Goal: Information Seeking & Learning: Learn about a topic

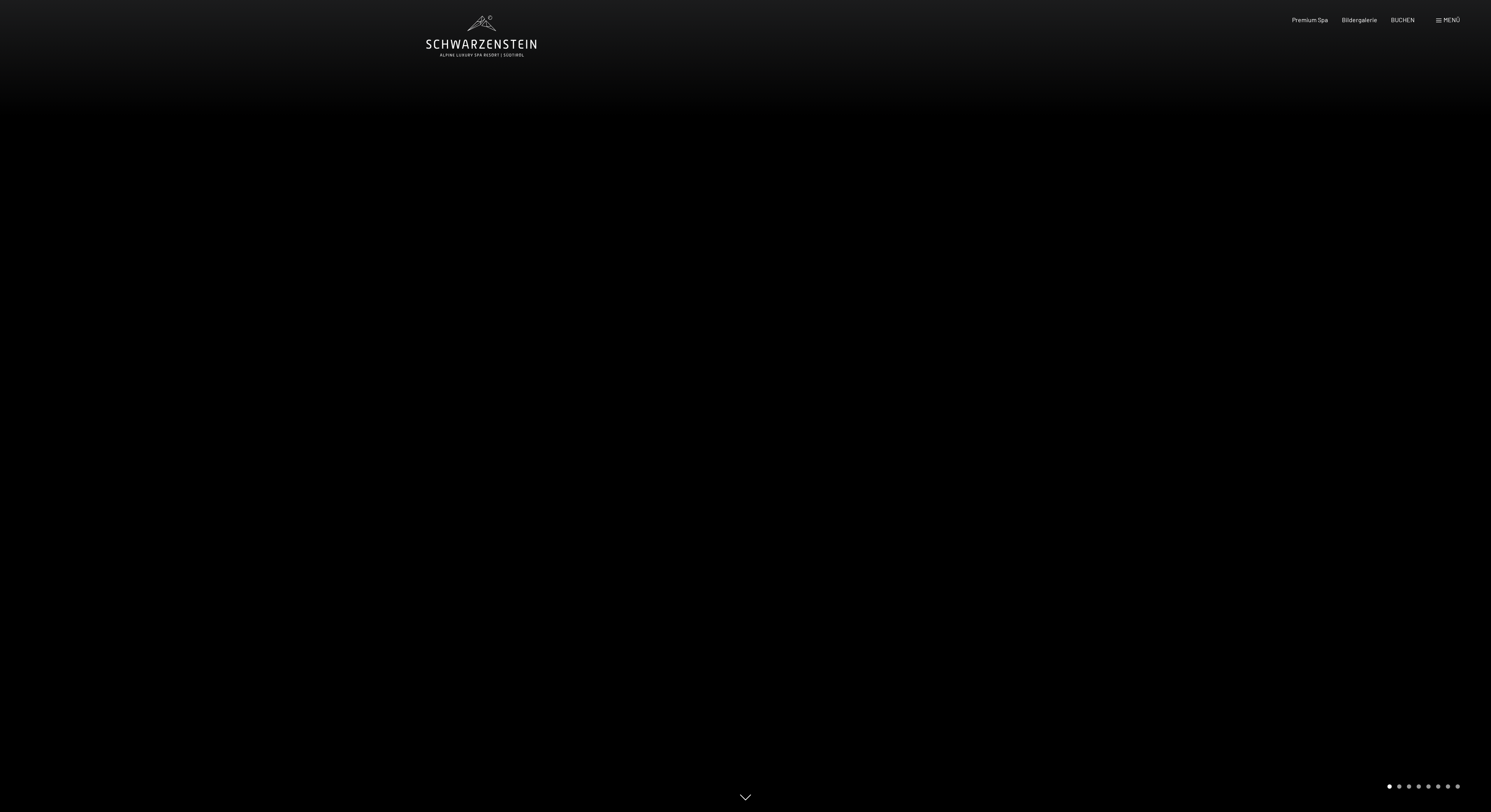
drag, startPoint x: 1472, startPoint y: 481, endPoint x: 1478, endPoint y: 502, distance: 21.8
click at [1478, 502] on div at bounding box center [1118, 406] width 746 height 812
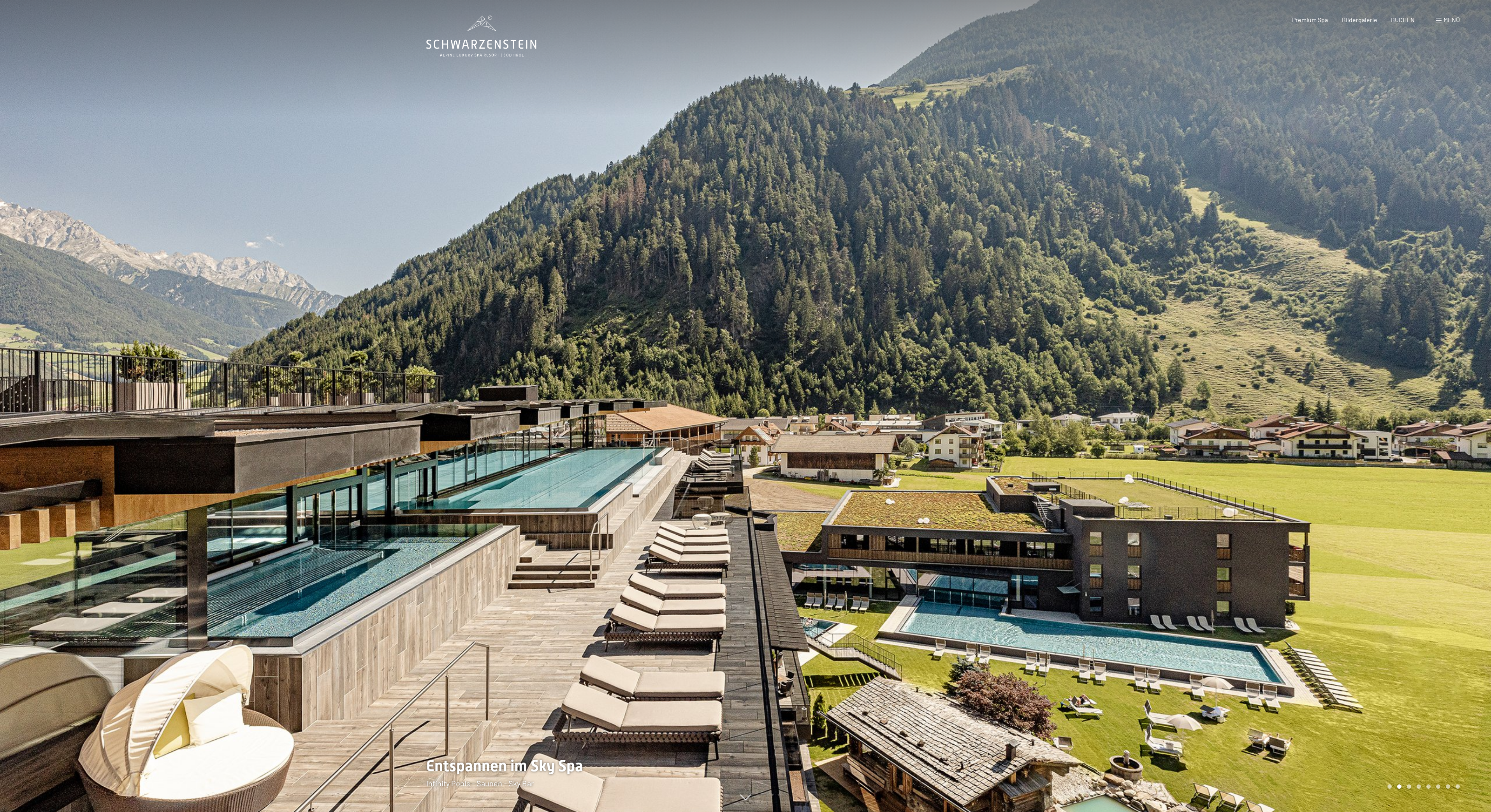
drag, startPoint x: 1261, startPoint y: 509, endPoint x: 1262, endPoint y: 518, distance: 9.1
click at [1262, 518] on div at bounding box center [1118, 406] width 746 height 812
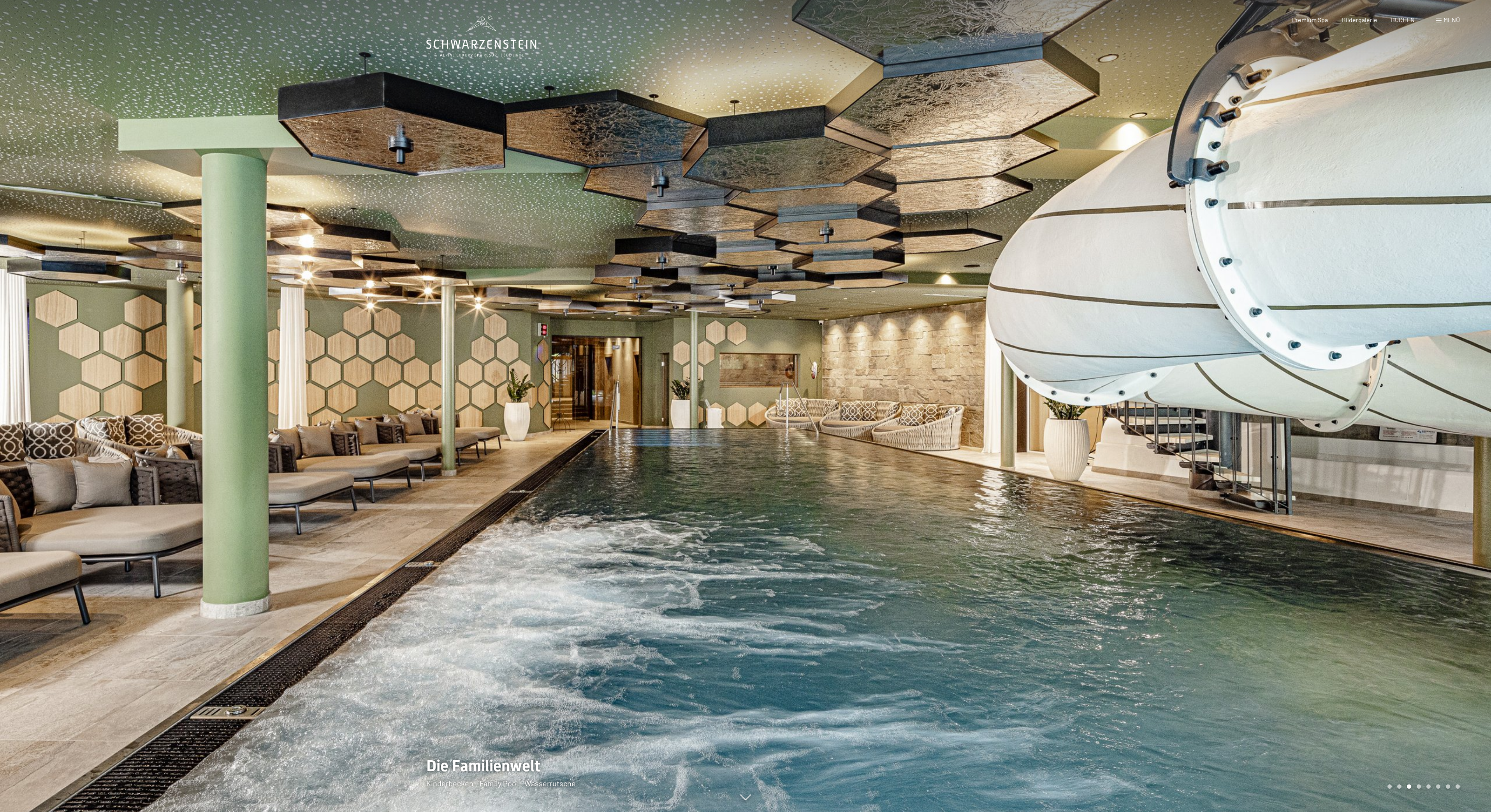
click at [1263, 523] on div at bounding box center [1118, 406] width 746 height 812
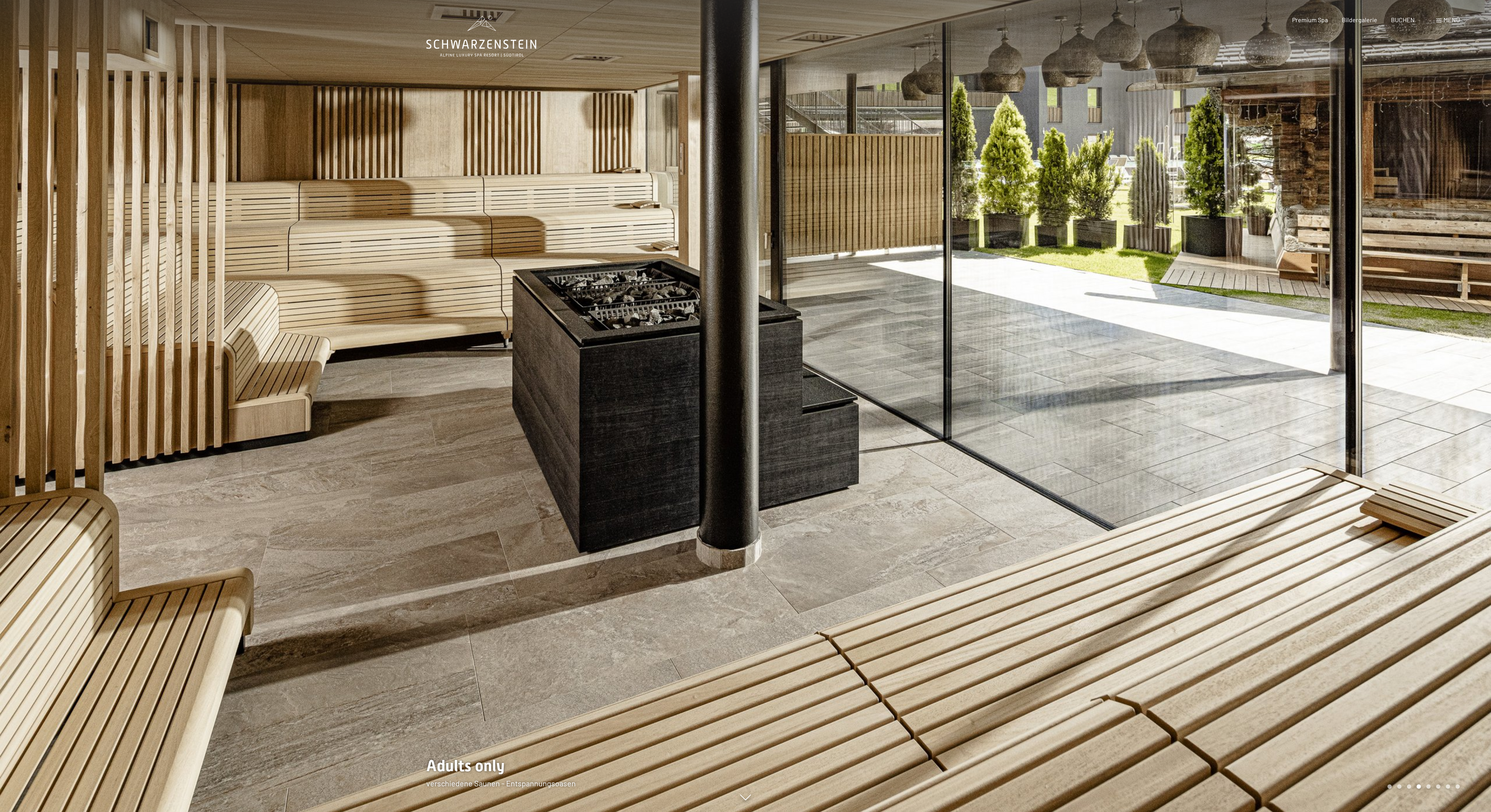
click at [1263, 523] on div at bounding box center [1118, 406] width 746 height 812
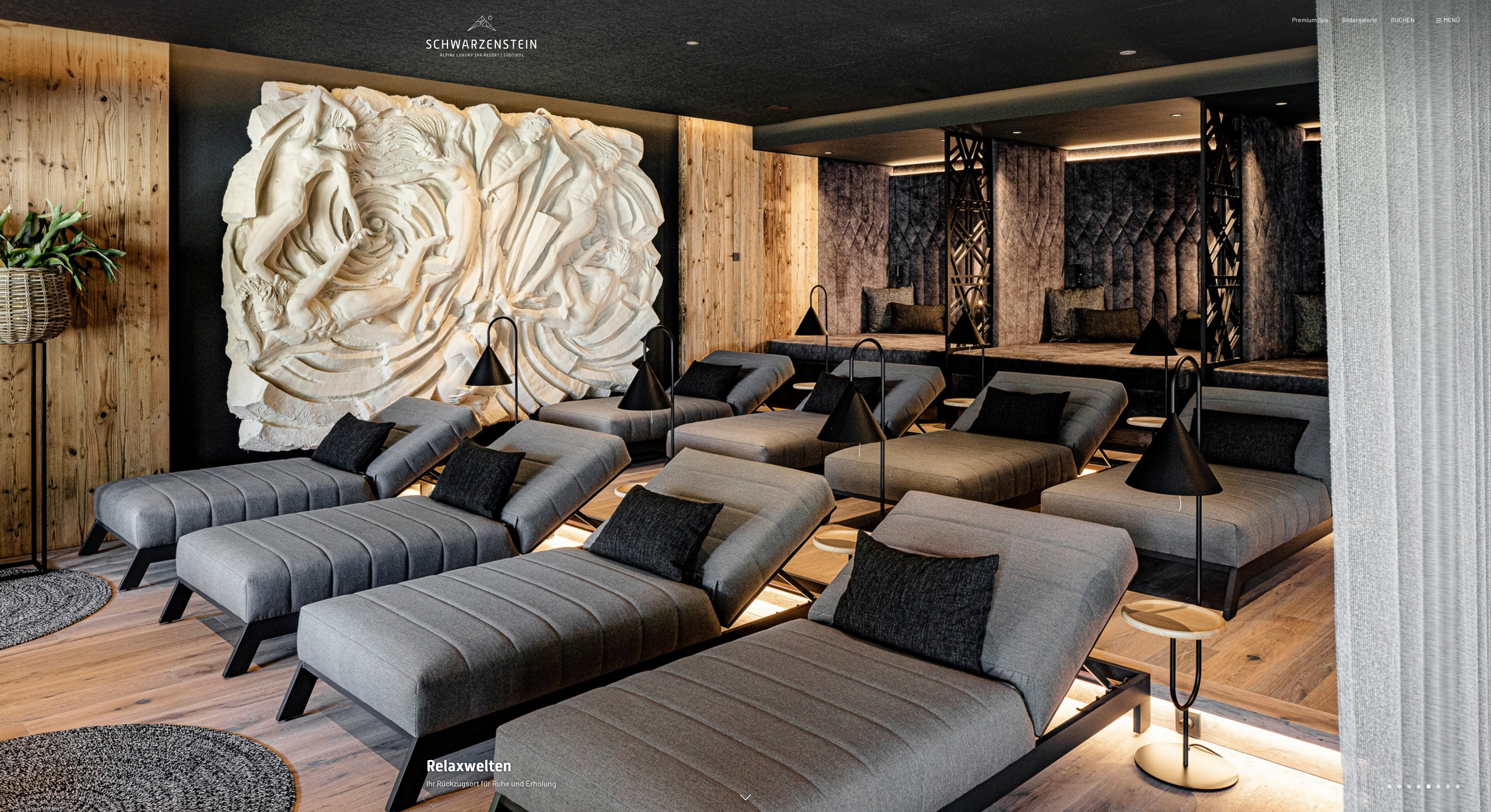
click at [1263, 524] on div at bounding box center [1118, 406] width 746 height 812
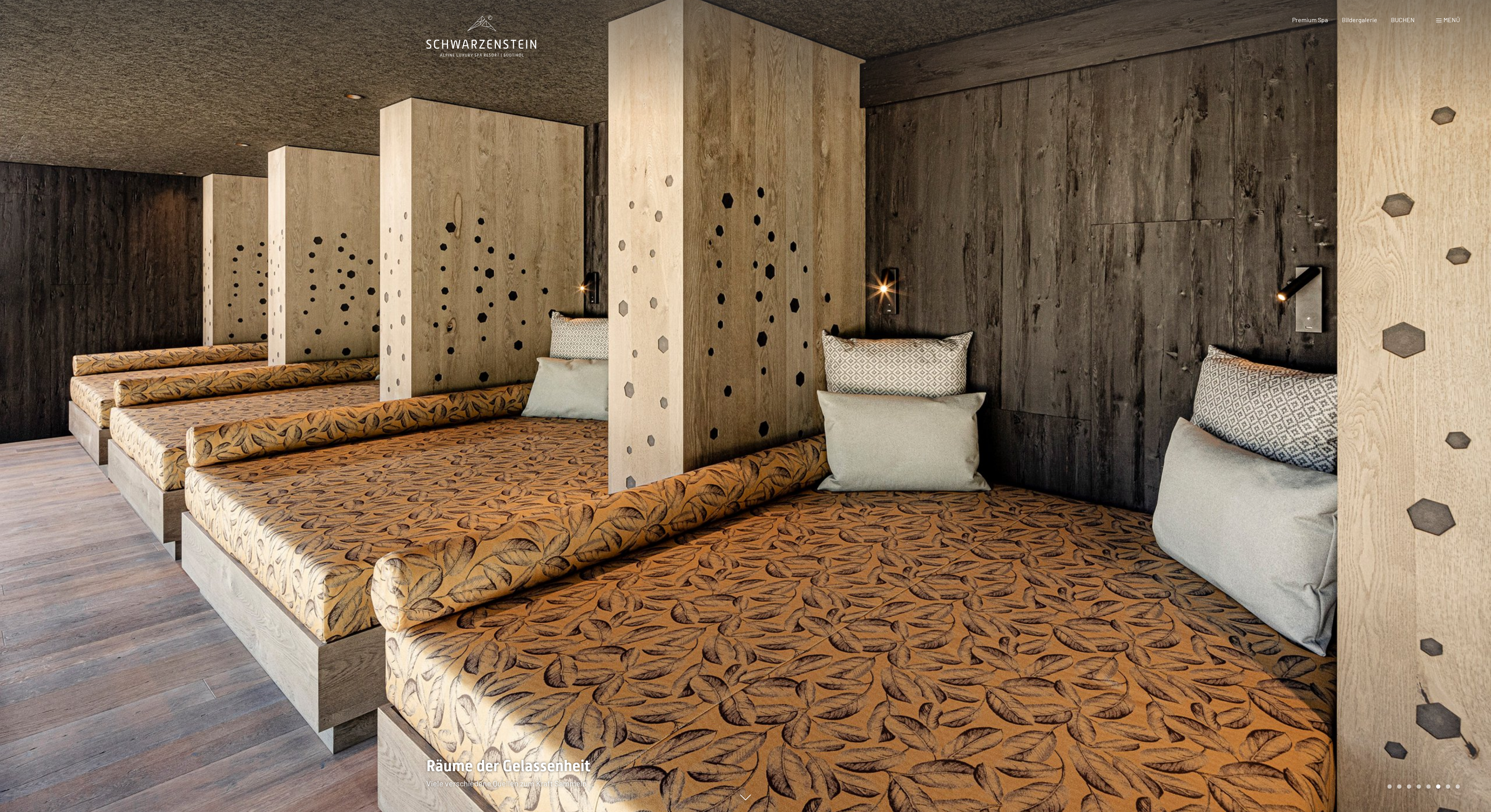
click at [1247, 543] on div at bounding box center [1118, 406] width 746 height 812
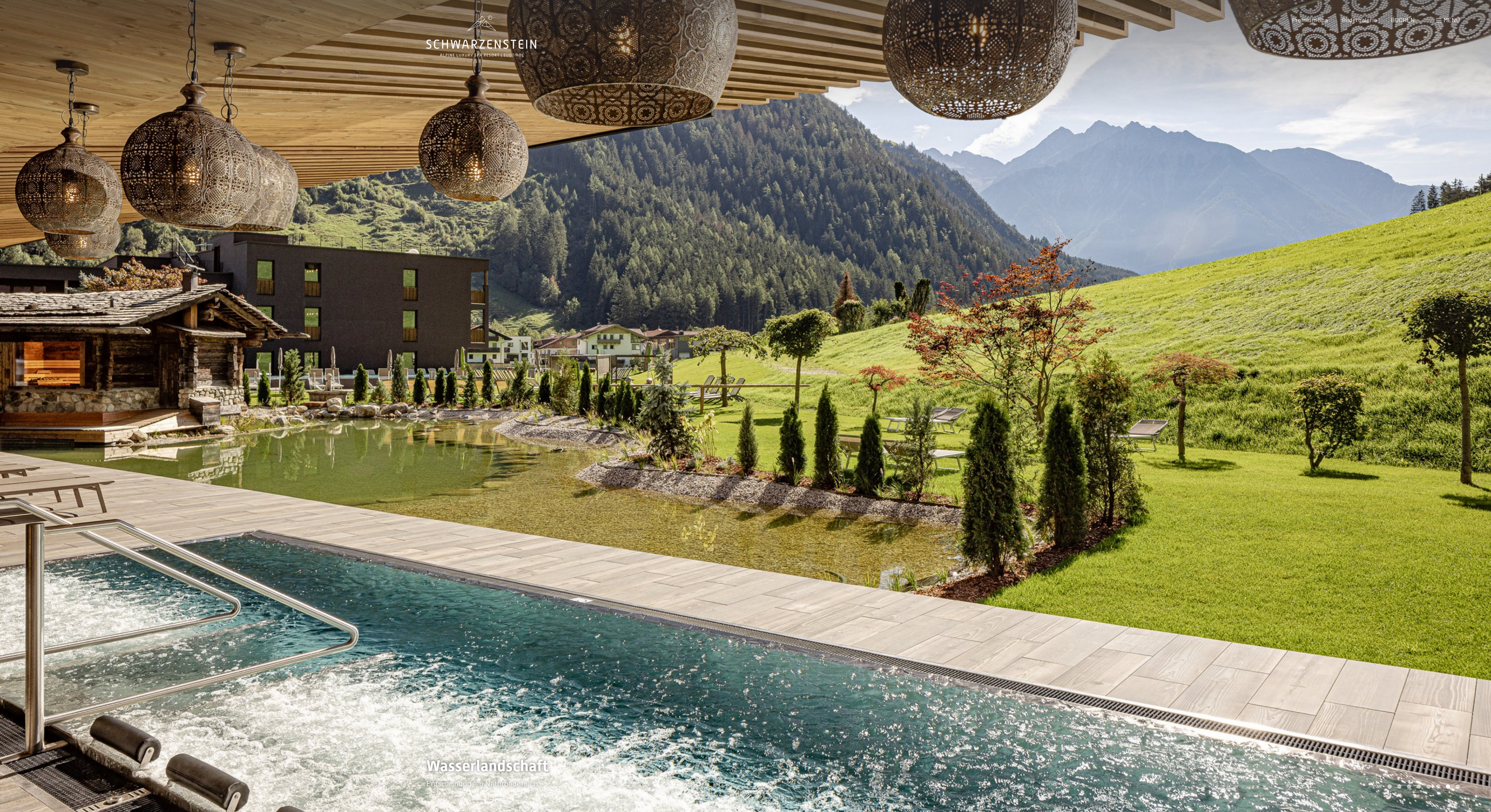
click at [1249, 545] on div at bounding box center [1118, 406] width 746 height 812
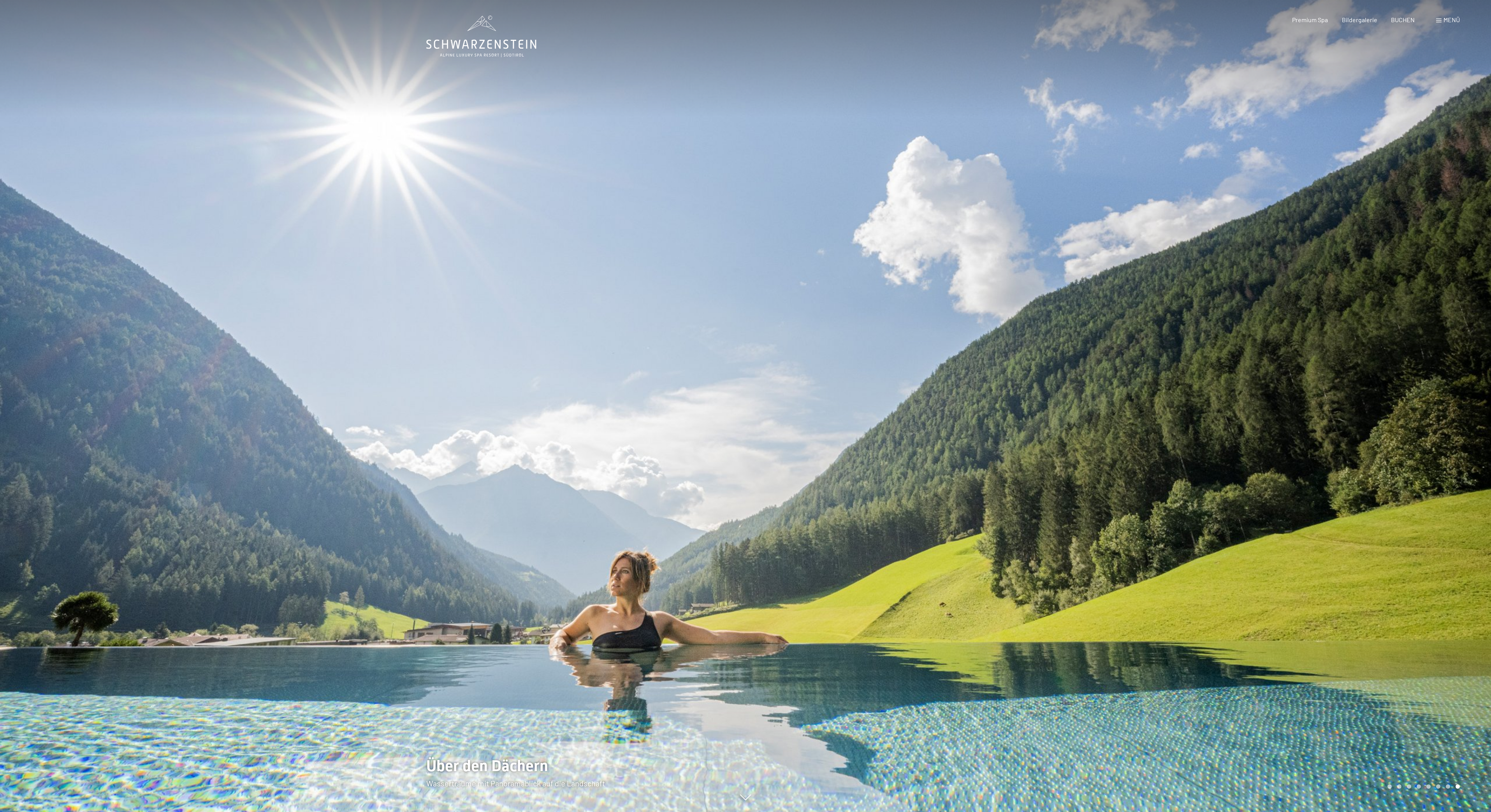
click at [1250, 547] on div at bounding box center [1118, 406] width 746 height 812
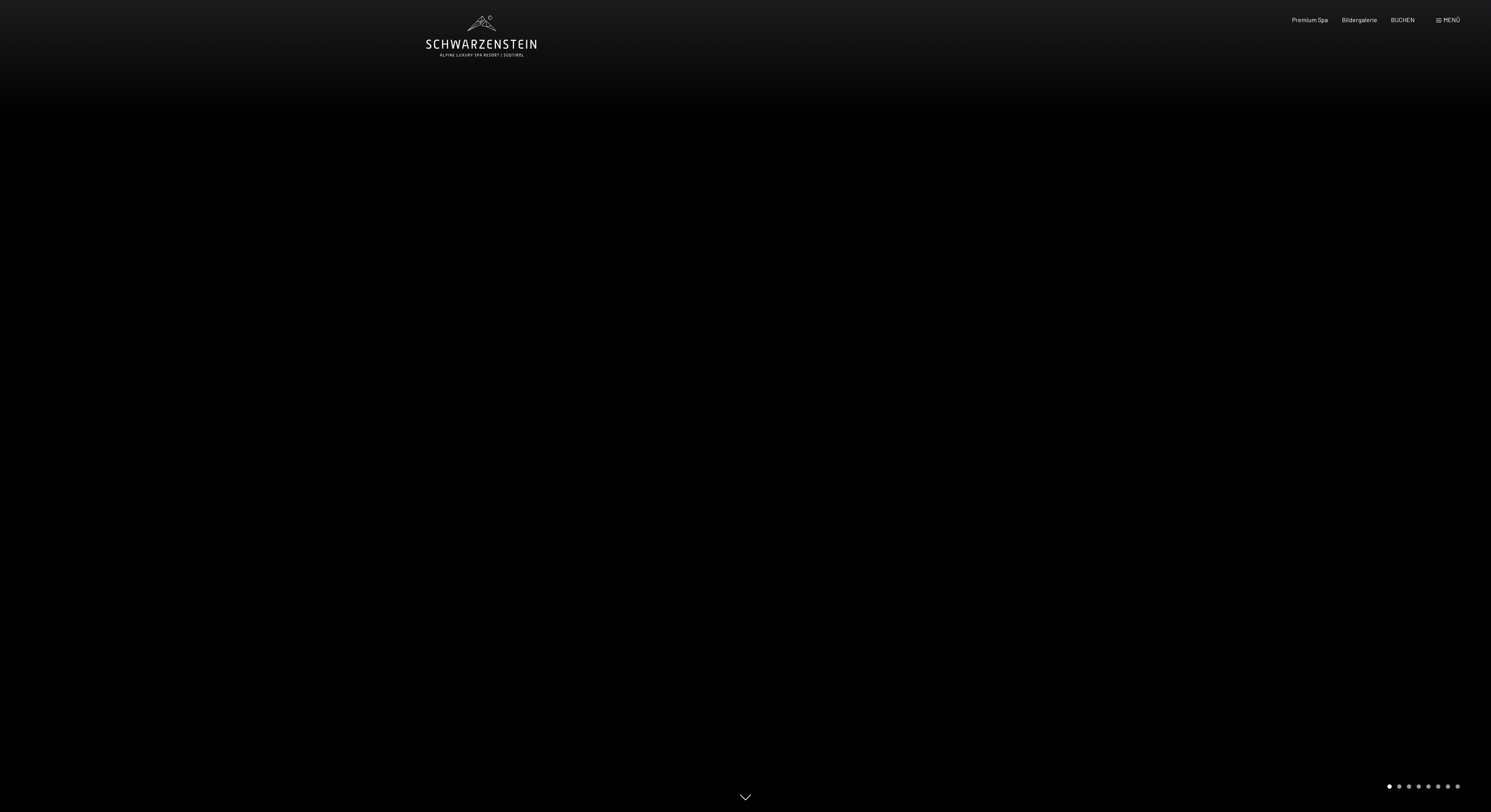
click at [1250, 547] on div at bounding box center [1118, 406] width 746 height 812
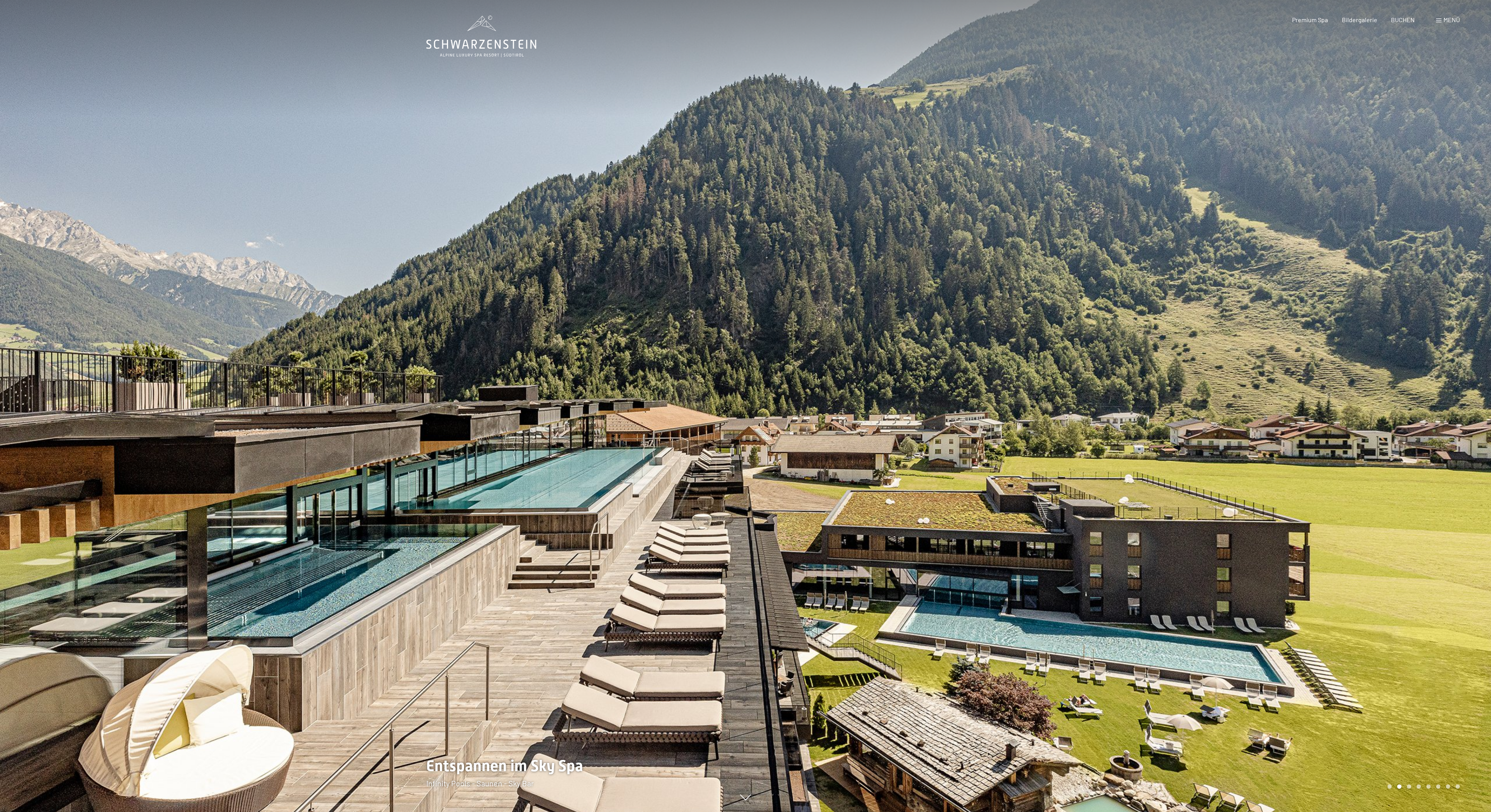
click at [1250, 549] on div at bounding box center [1118, 406] width 746 height 812
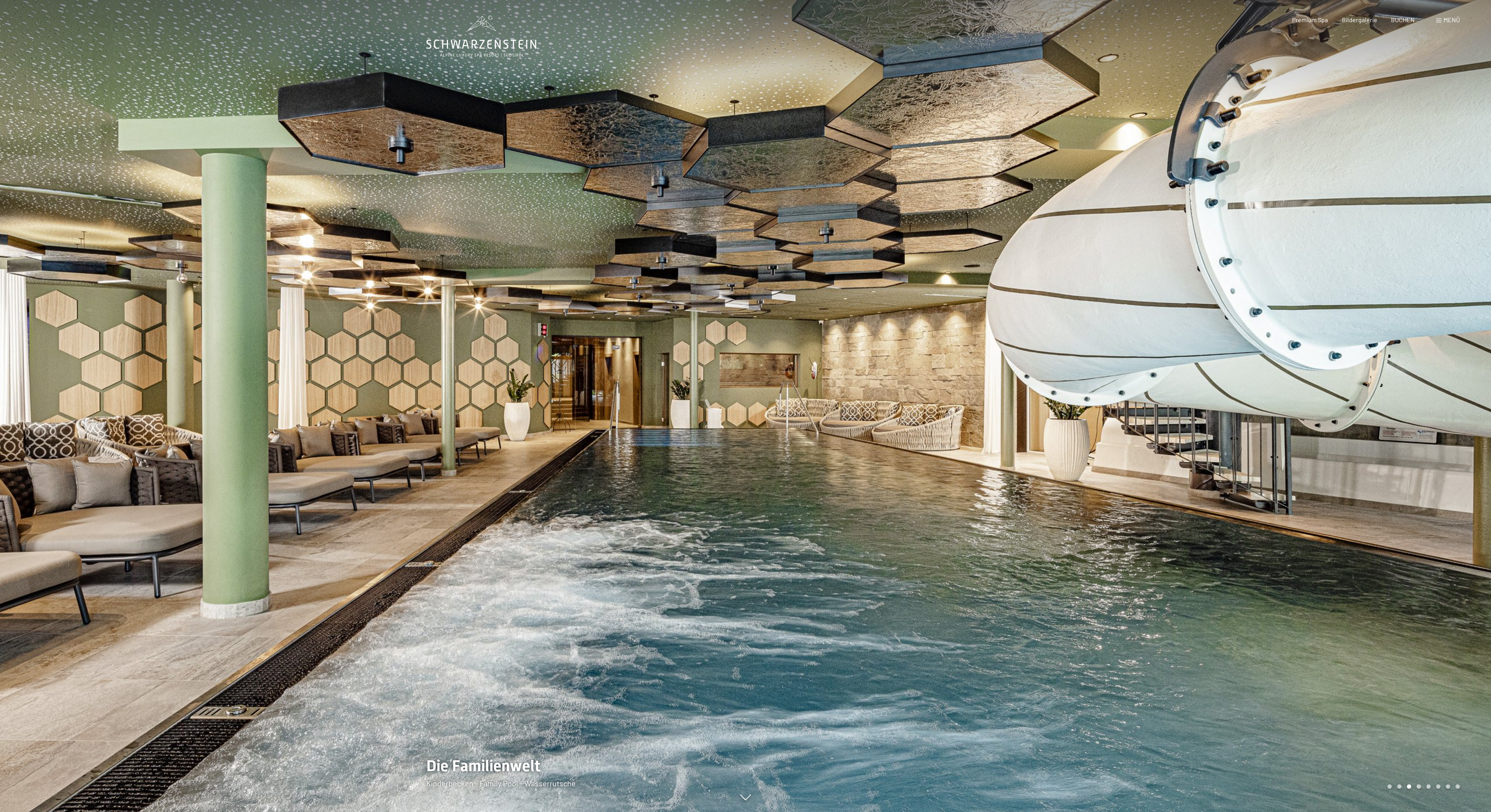
click at [1250, 549] on div at bounding box center [1118, 406] width 746 height 812
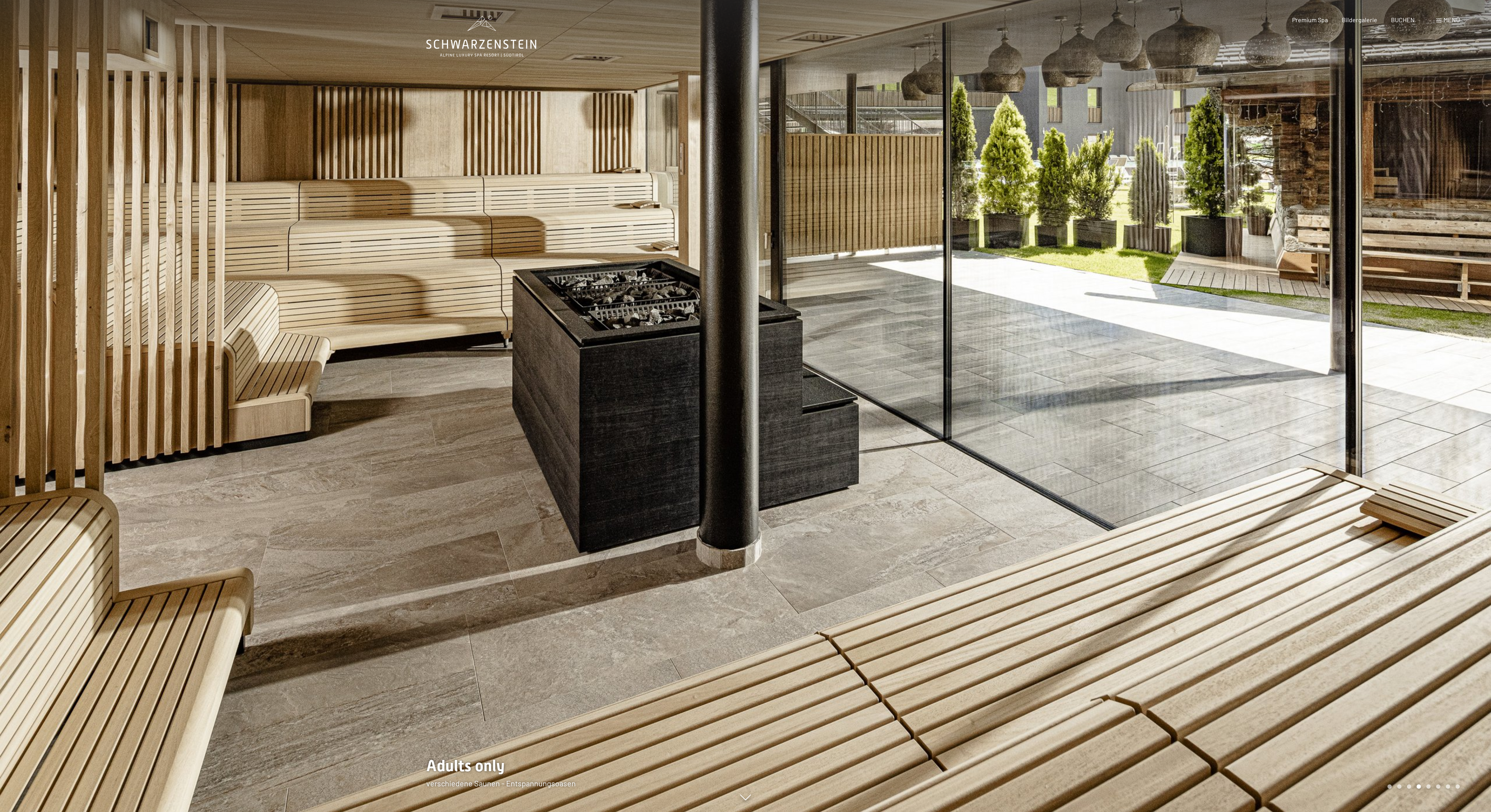
click at [1250, 549] on div at bounding box center [1118, 406] width 746 height 812
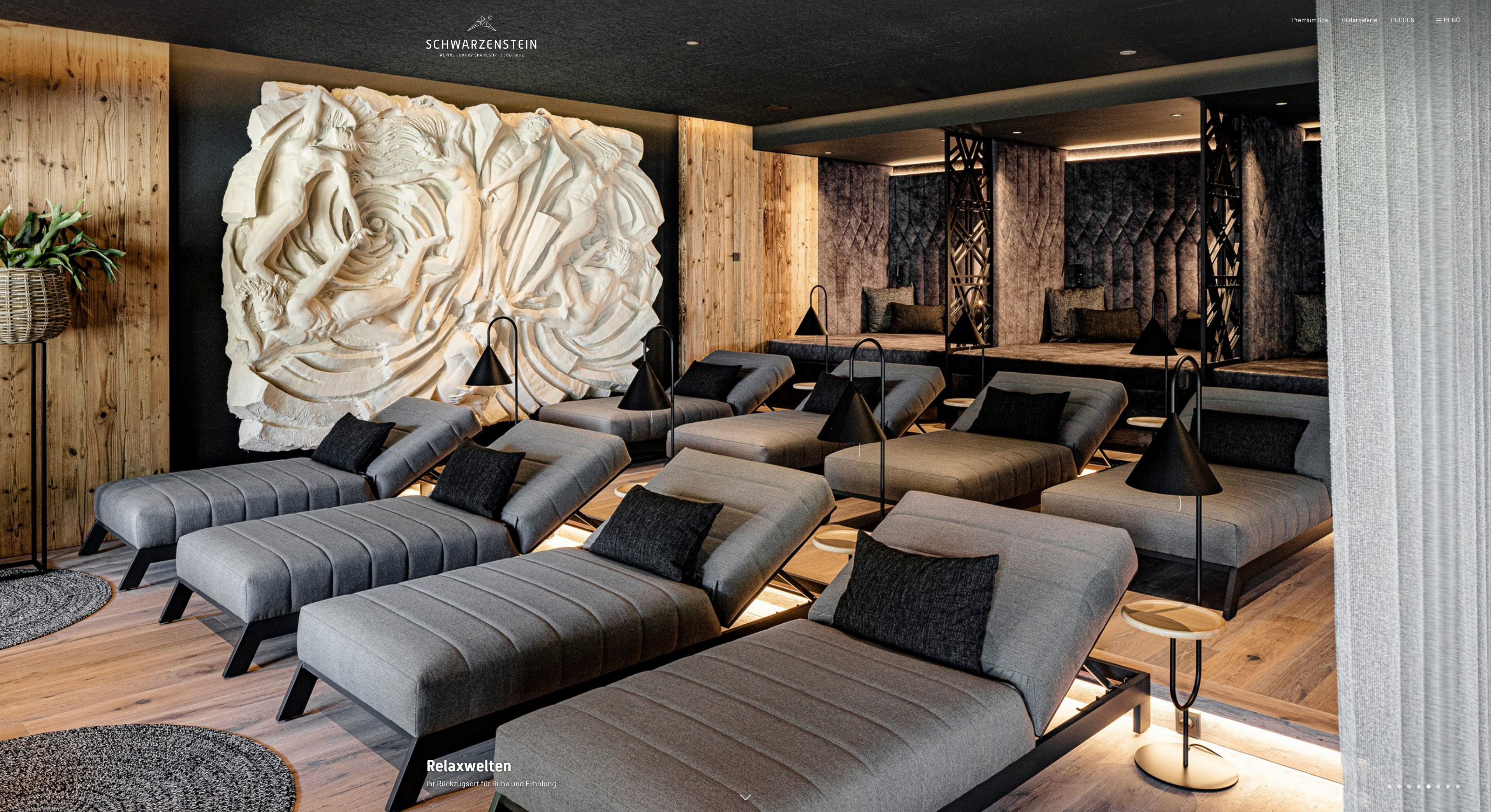
click at [1250, 549] on div at bounding box center [1118, 406] width 746 height 812
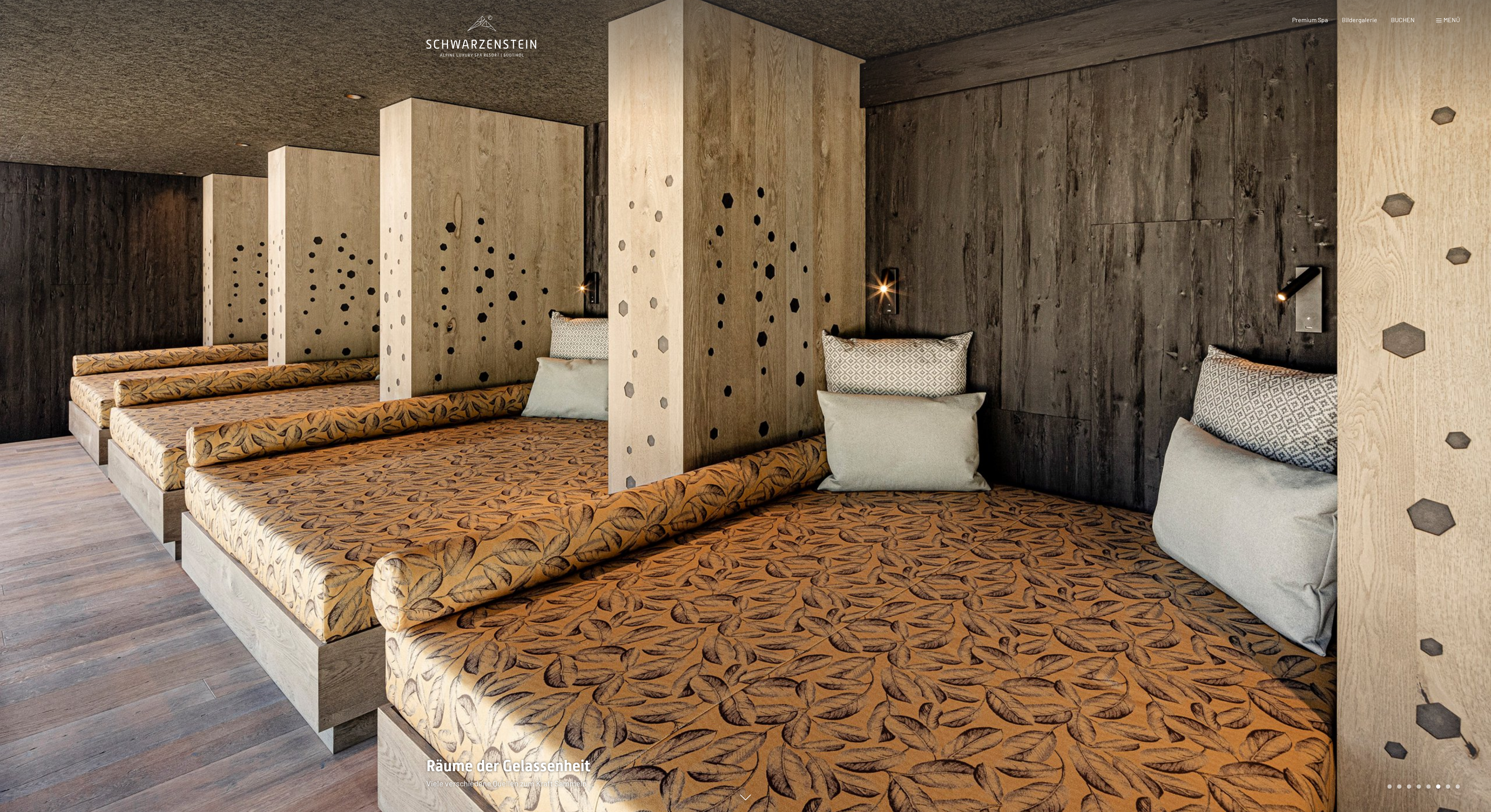
click at [747, 803] on div at bounding box center [1118, 406] width 746 height 812
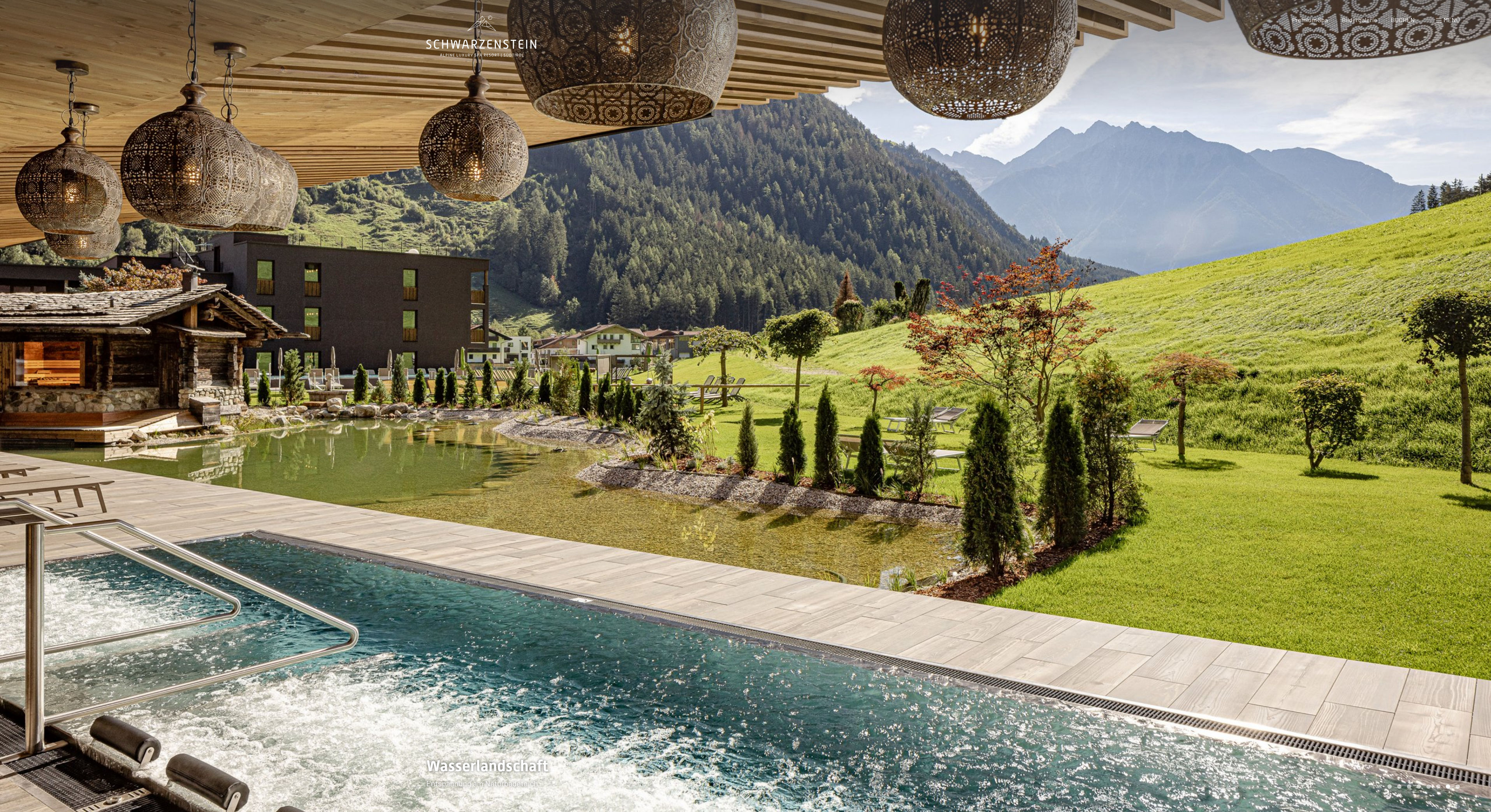
click at [747, 803] on icon at bounding box center [746, 800] width 11 height 5
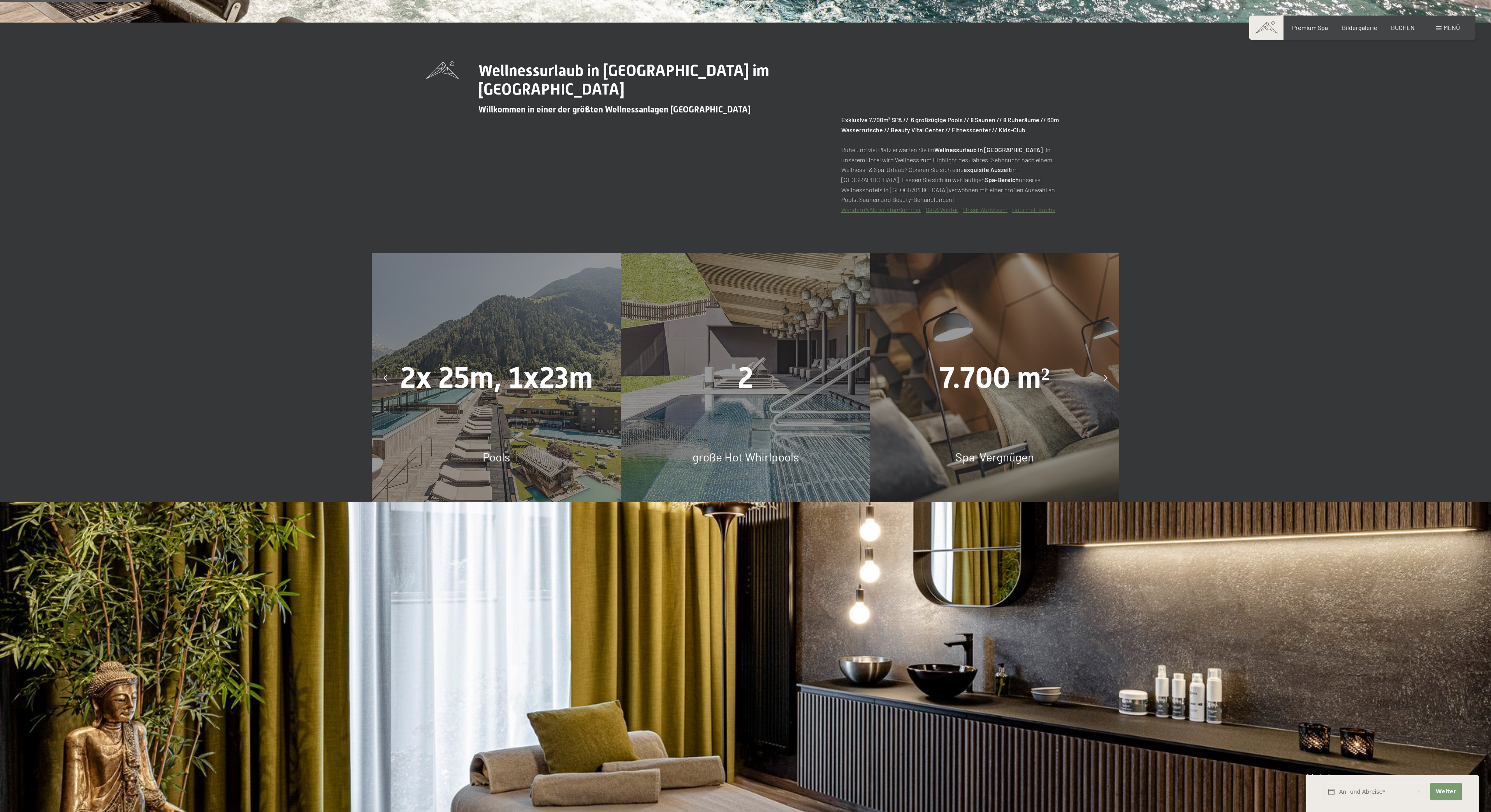
scroll to position [795, 0]
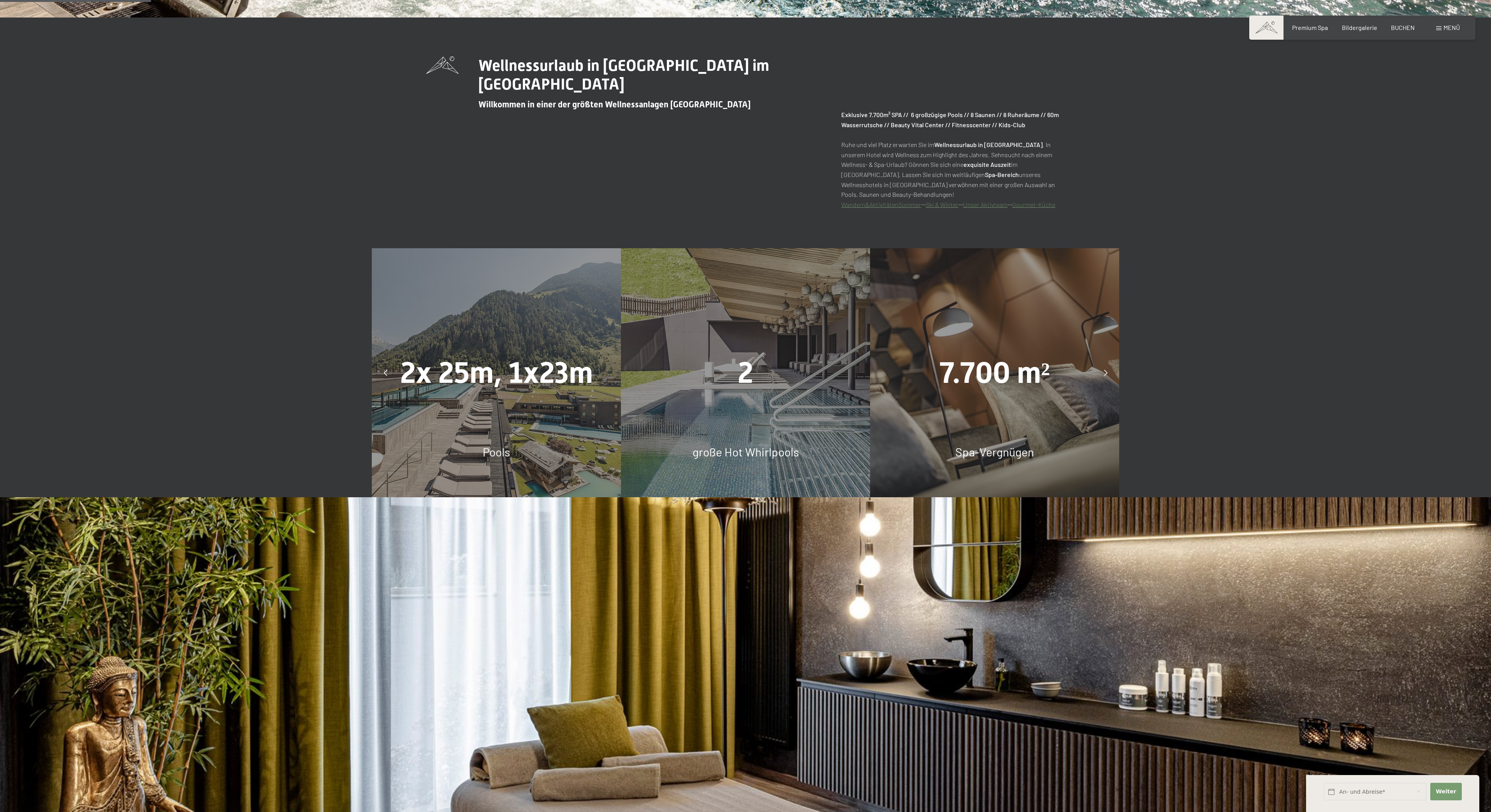
click at [812, 449] on div "große Hot Whirlpools" at bounding box center [745, 451] width 249 height 16
click at [434, 392] on div "2x 25m, 1x23m Pools" at bounding box center [496, 372] width 249 height 249
click at [432, 393] on div "2x 25m, 1x23m Pools" at bounding box center [496, 372] width 249 height 249
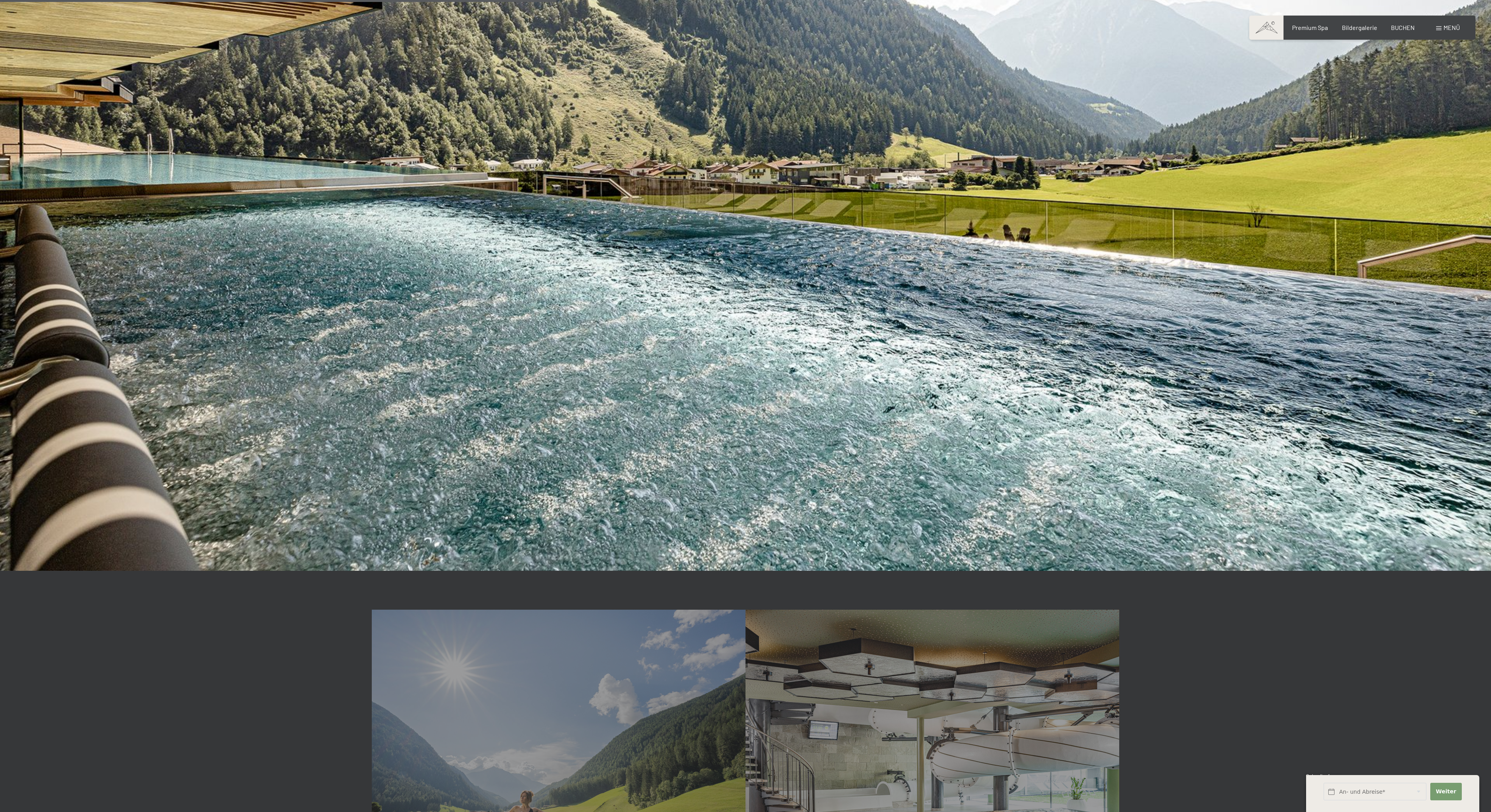
scroll to position [2939, 0]
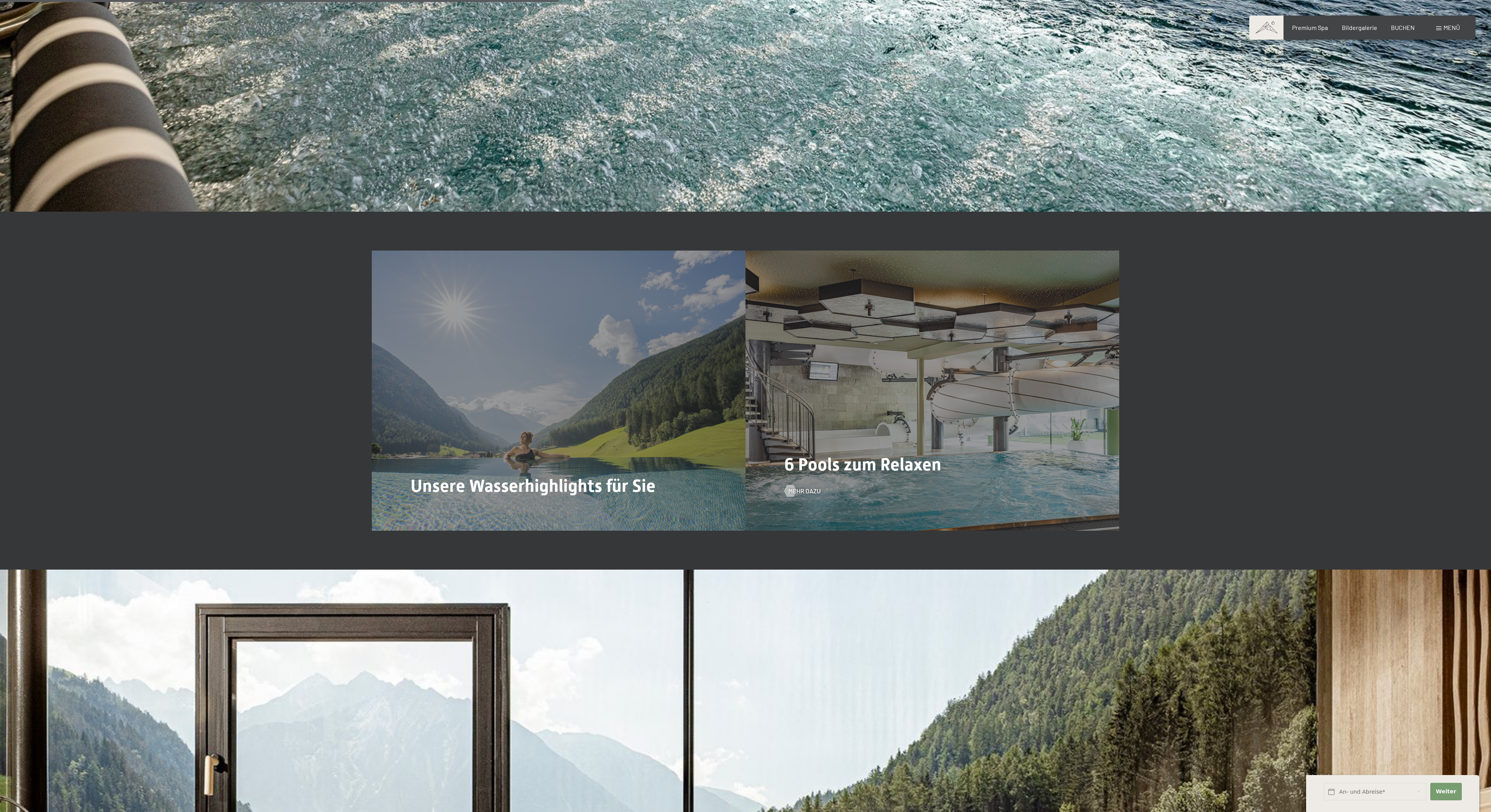
drag, startPoint x: 1010, startPoint y: 449, endPoint x: 1030, endPoint y: 448, distance: 20.0
click at [1030, 448] on div "6 Pools zum Relaxen Mehr dazu" at bounding box center [932, 391] width 374 height 280
click at [1031, 449] on div "6 Pools zum Relaxen Mehr dazu" at bounding box center [932, 391] width 374 height 280
click at [822, 384] on div "6 Pools zum Relaxen Mehr dazu" at bounding box center [932, 391] width 374 height 280
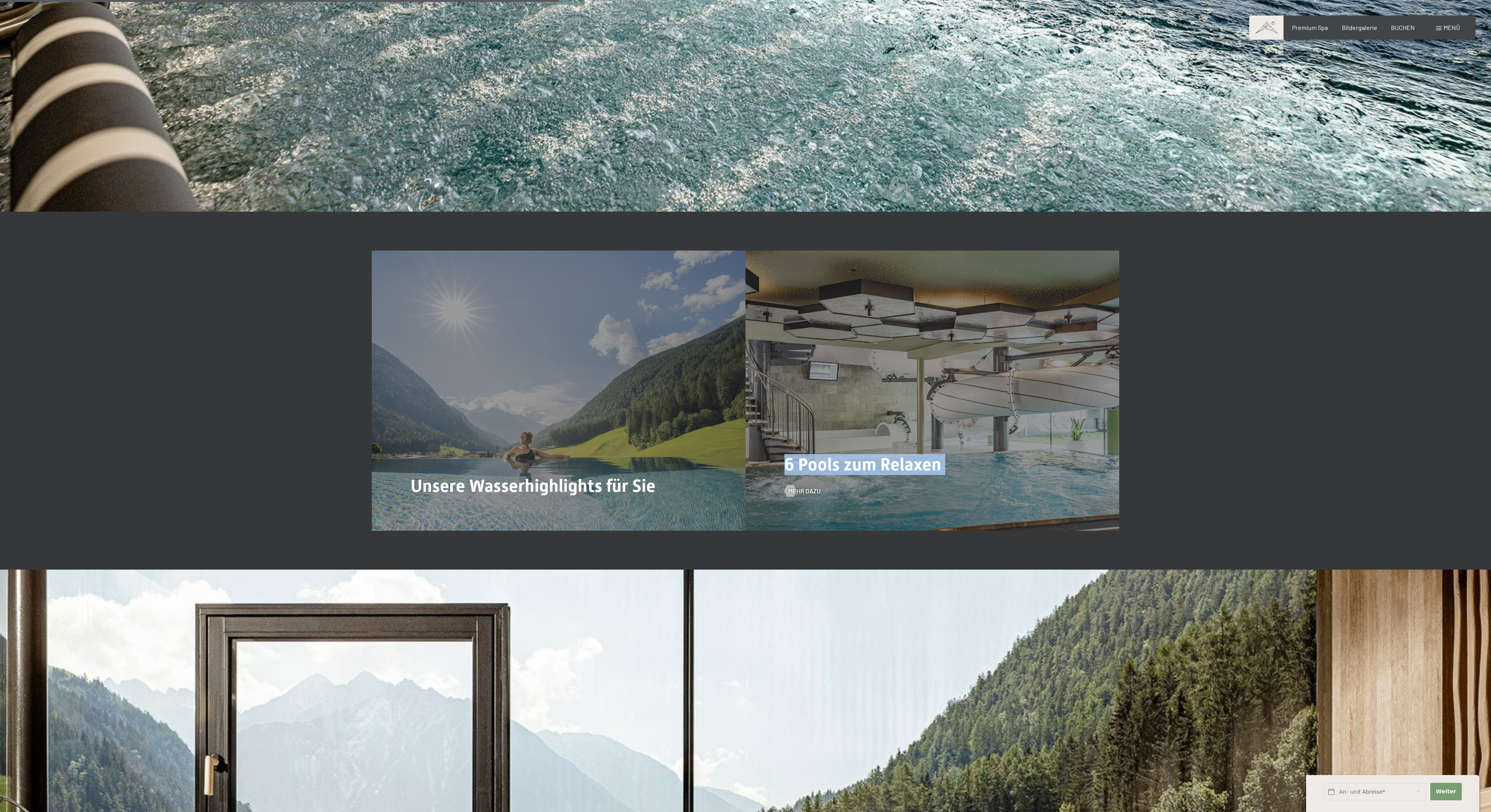
drag, startPoint x: 822, startPoint y: 384, endPoint x: 784, endPoint y: 452, distance: 77.9
click at [821, 388] on div "6 Pools zum Relaxen Mehr dazu" at bounding box center [932, 391] width 374 height 280
click at [825, 462] on span "6 Pools zum Relaxen" at bounding box center [862, 464] width 157 height 21
drag, startPoint x: 825, startPoint y: 462, endPoint x: 940, endPoint y: 435, distance: 118.1
click at [945, 433] on div "6 Pools zum Relaxen Mehr dazu" at bounding box center [932, 391] width 374 height 280
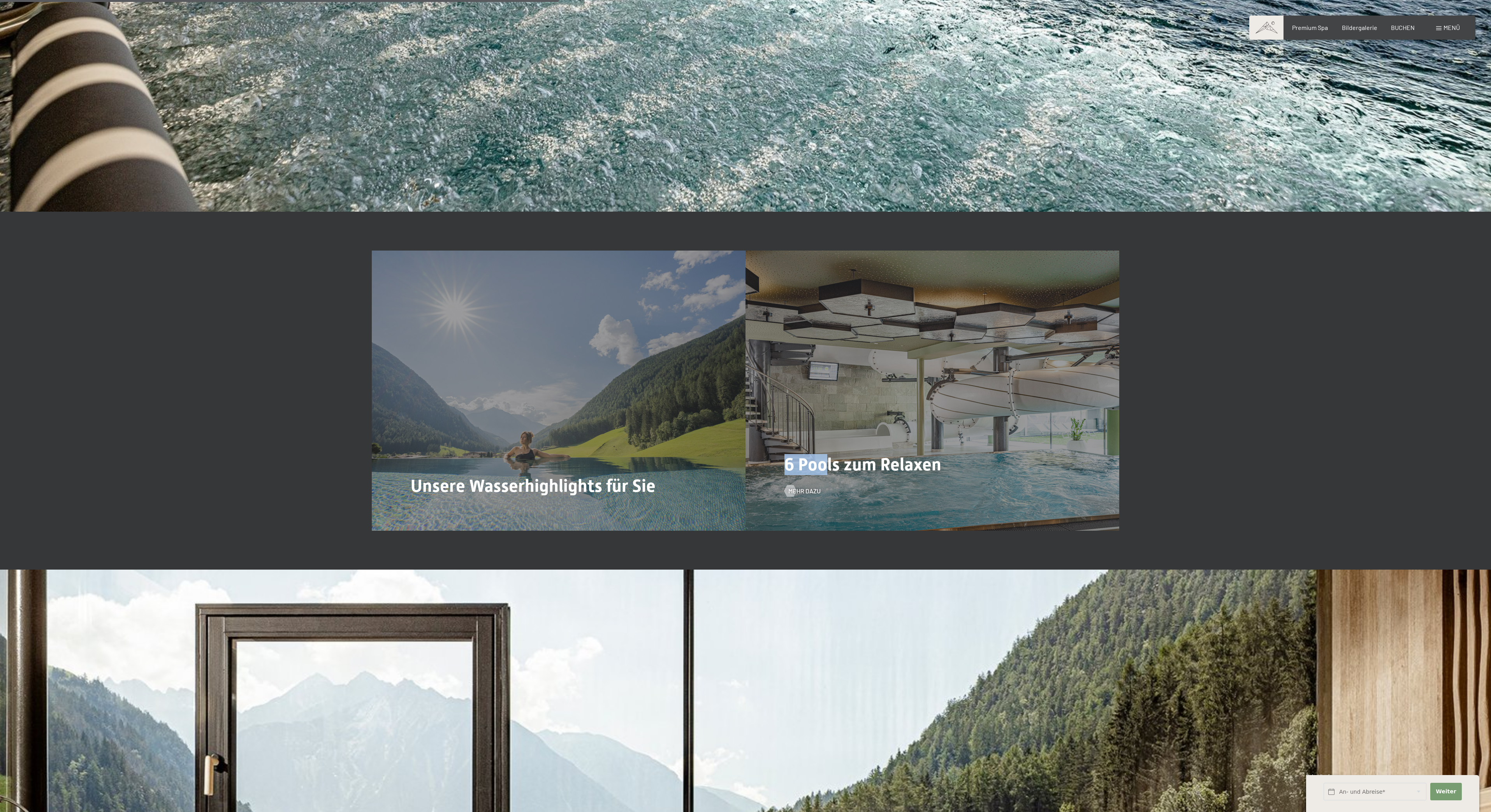
click at [940, 435] on div "6 Pools zum Relaxen Mehr dazu" at bounding box center [932, 391] width 374 height 280
click at [940, 434] on div "6 Pools zum Relaxen Mehr dazu" at bounding box center [932, 391] width 374 height 280
drag, startPoint x: 940, startPoint y: 433, endPoint x: 946, endPoint y: 430, distance: 6.7
click at [940, 432] on div "6 Pools zum Relaxen Mehr dazu" at bounding box center [932, 391] width 374 height 280
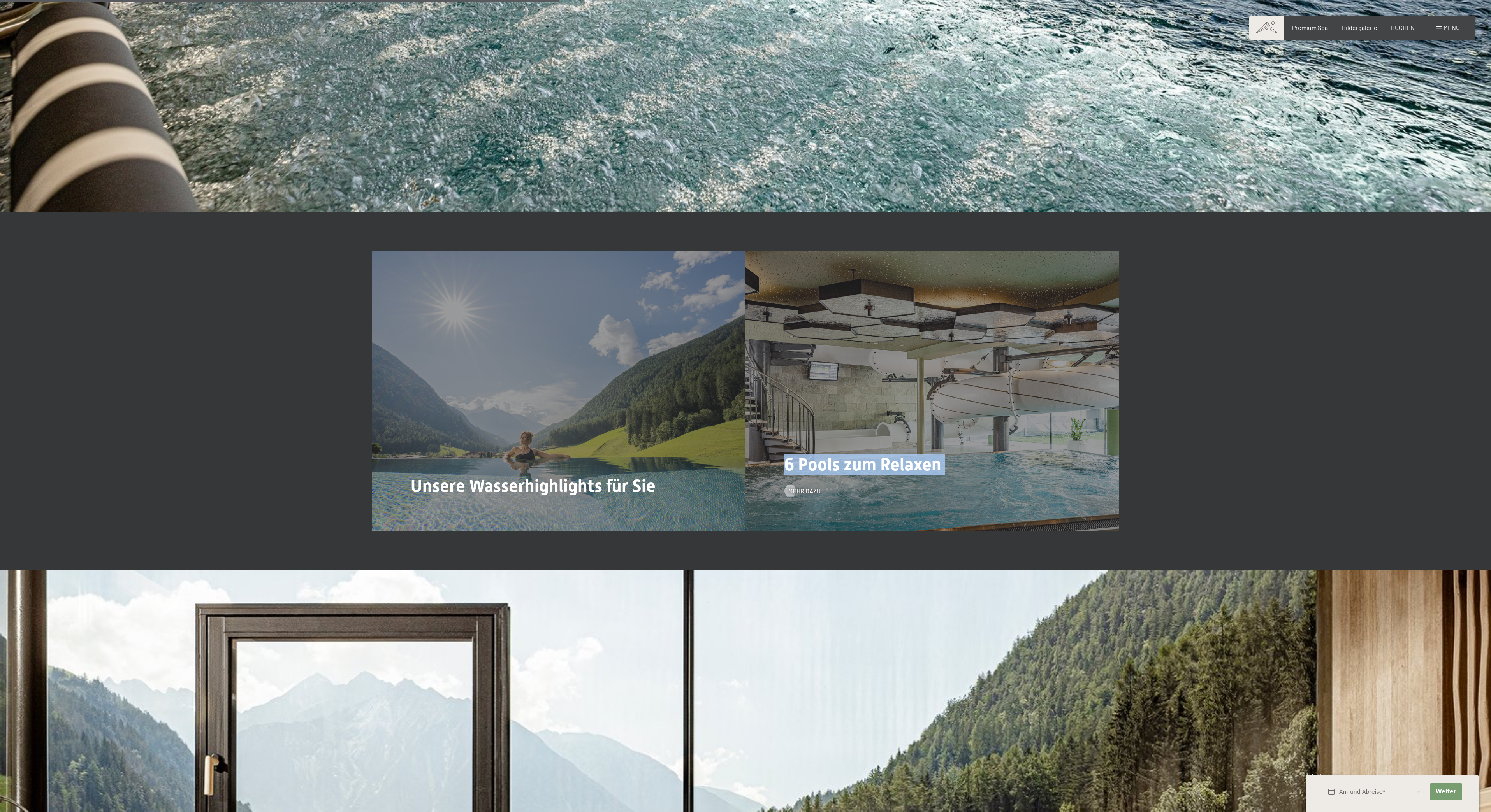
click at [951, 420] on div "6 Pools zum Relaxen Mehr dazu" at bounding box center [932, 391] width 374 height 280
click at [953, 416] on div "6 Pools zum Relaxen Mehr dazu" at bounding box center [932, 391] width 374 height 280
click at [954, 415] on div "6 Pools zum Relaxen Mehr dazu" at bounding box center [932, 391] width 374 height 280
drag, startPoint x: 887, startPoint y: 425, endPoint x: 1002, endPoint y: 392, distance: 119.6
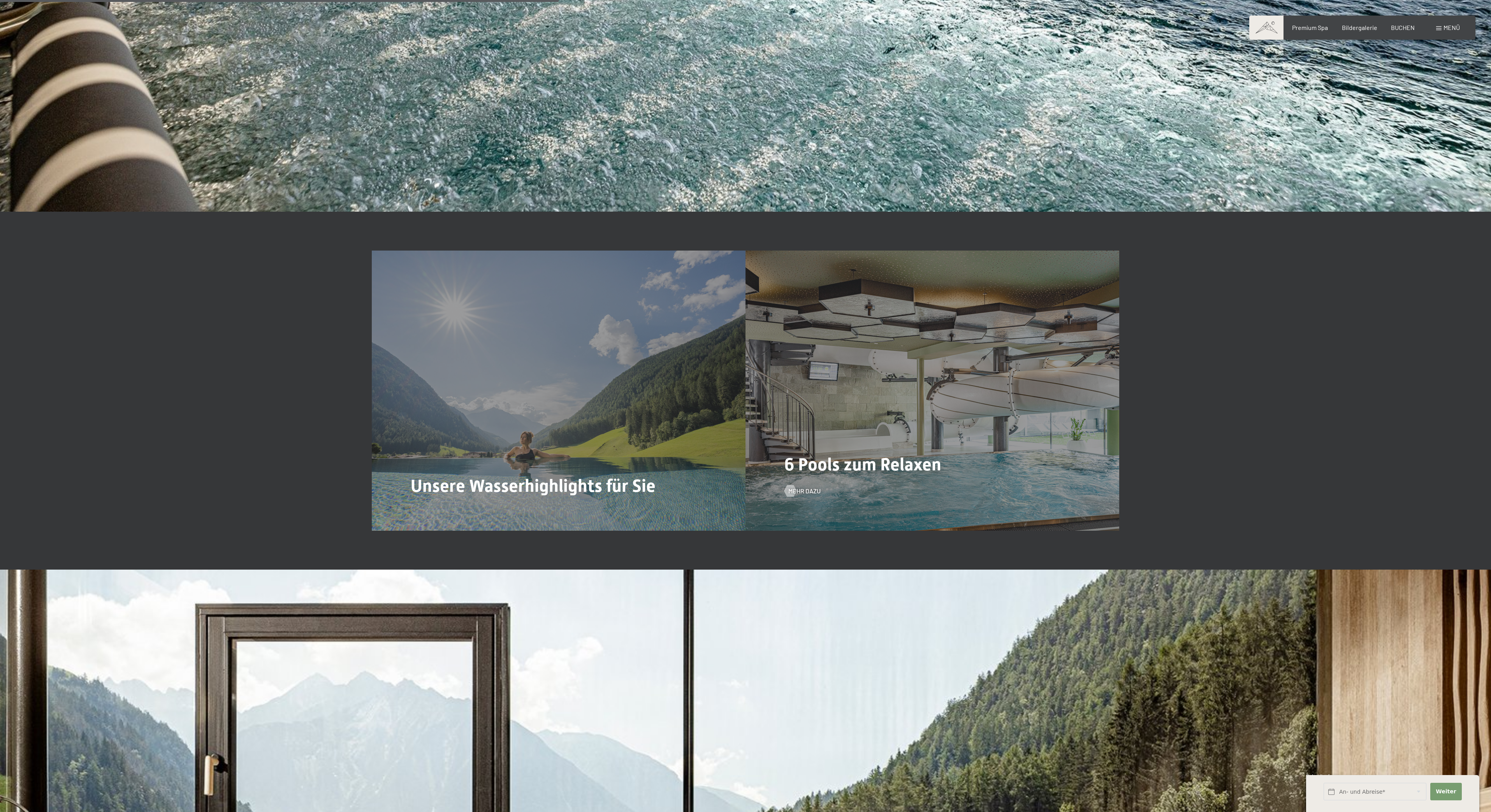
click at [1031, 396] on div "6 Pools zum Relaxen Mehr dazu" at bounding box center [932, 391] width 374 height 280
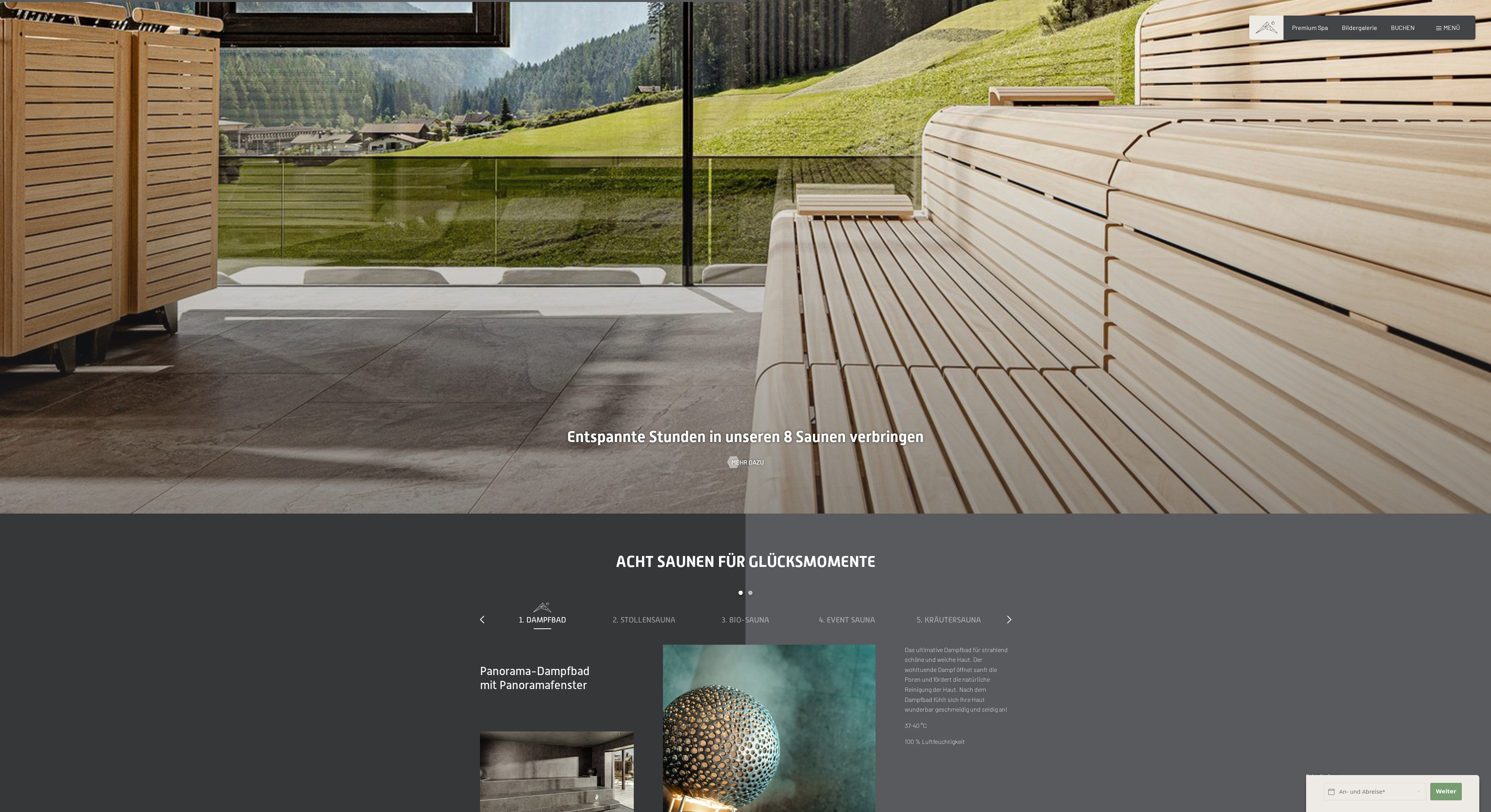
scroll to position [3999, 0]
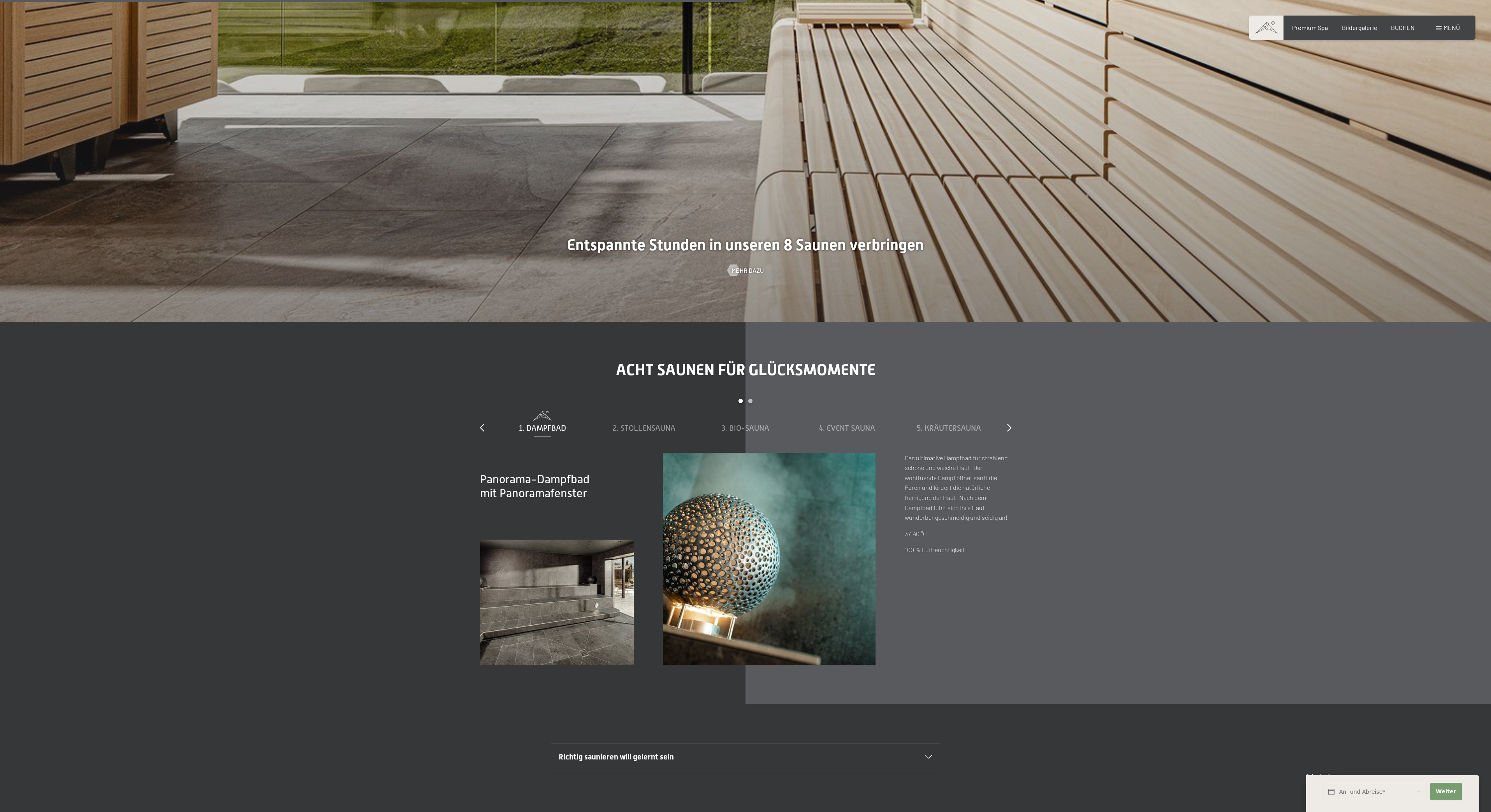
click at [385, 743] on div "Richtig saunieren will gelernt sein Manche mögen’s heiß: Ihr Urlaub in unserem …" at bounding box center [746, 757] width 1491 height 27
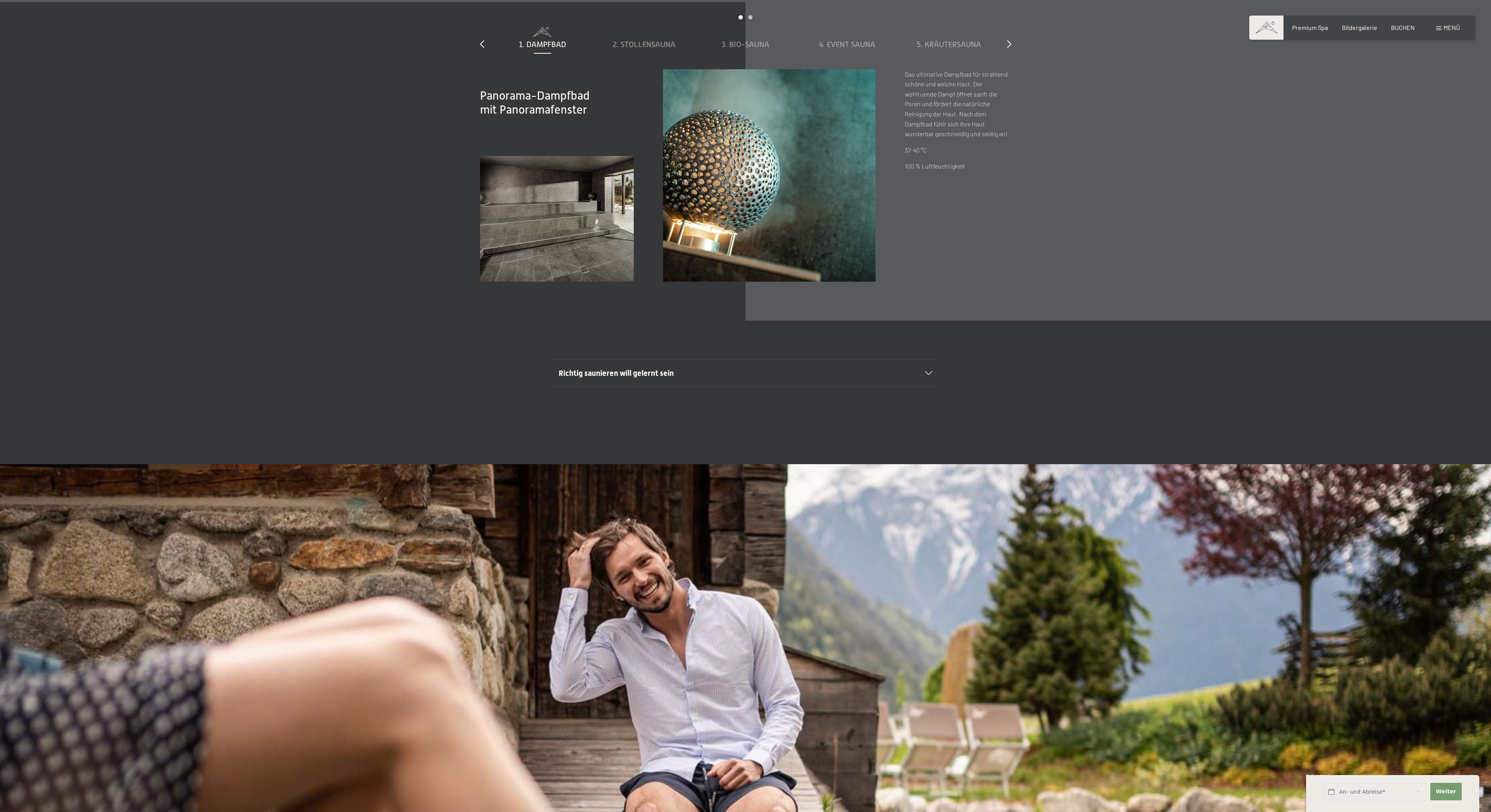
scroll to position [4567, 0]
